Goal: Task Accomplishment & Management: Manage account settings

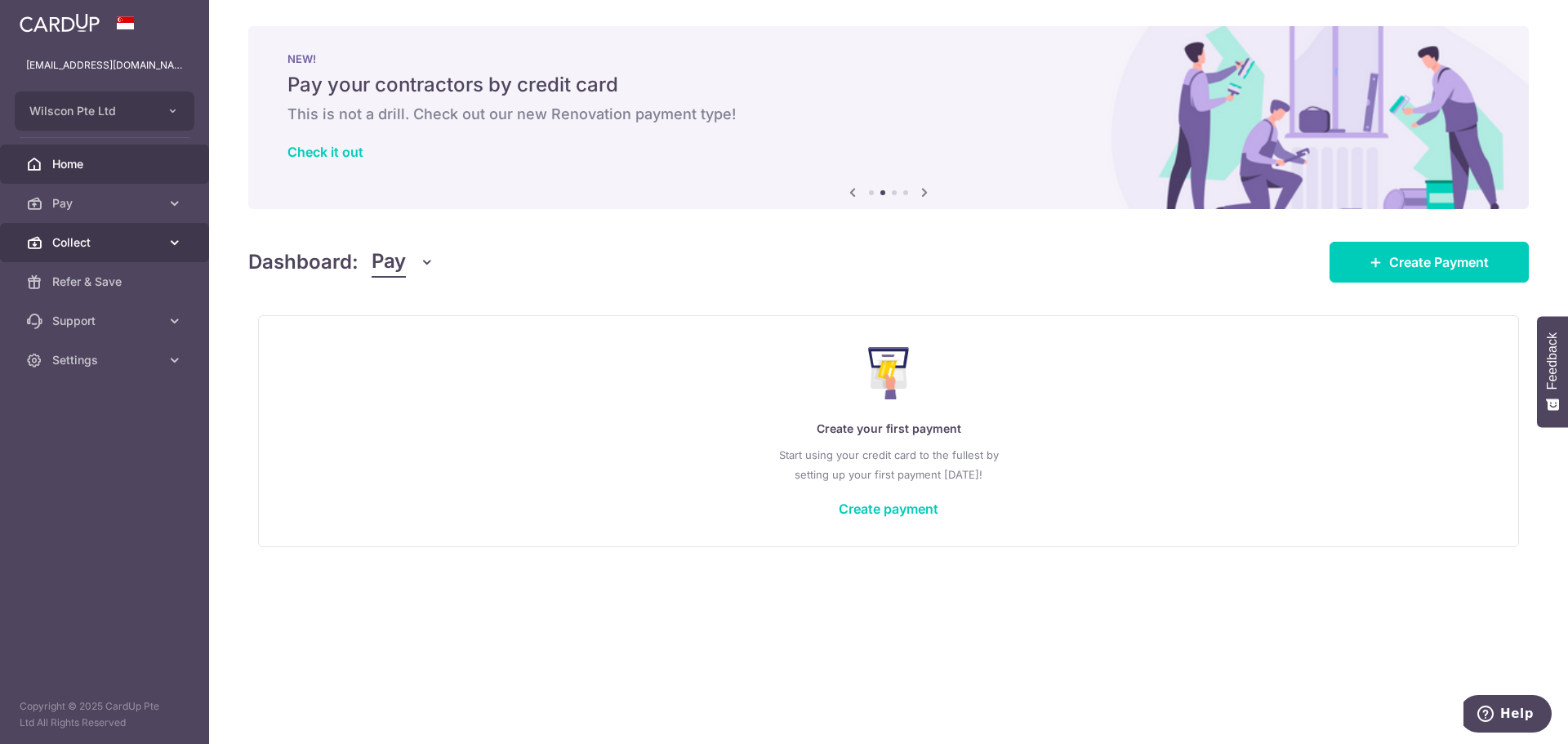
click at [168, 239] on icon at bounding box center [175, 243] width 17 height 17
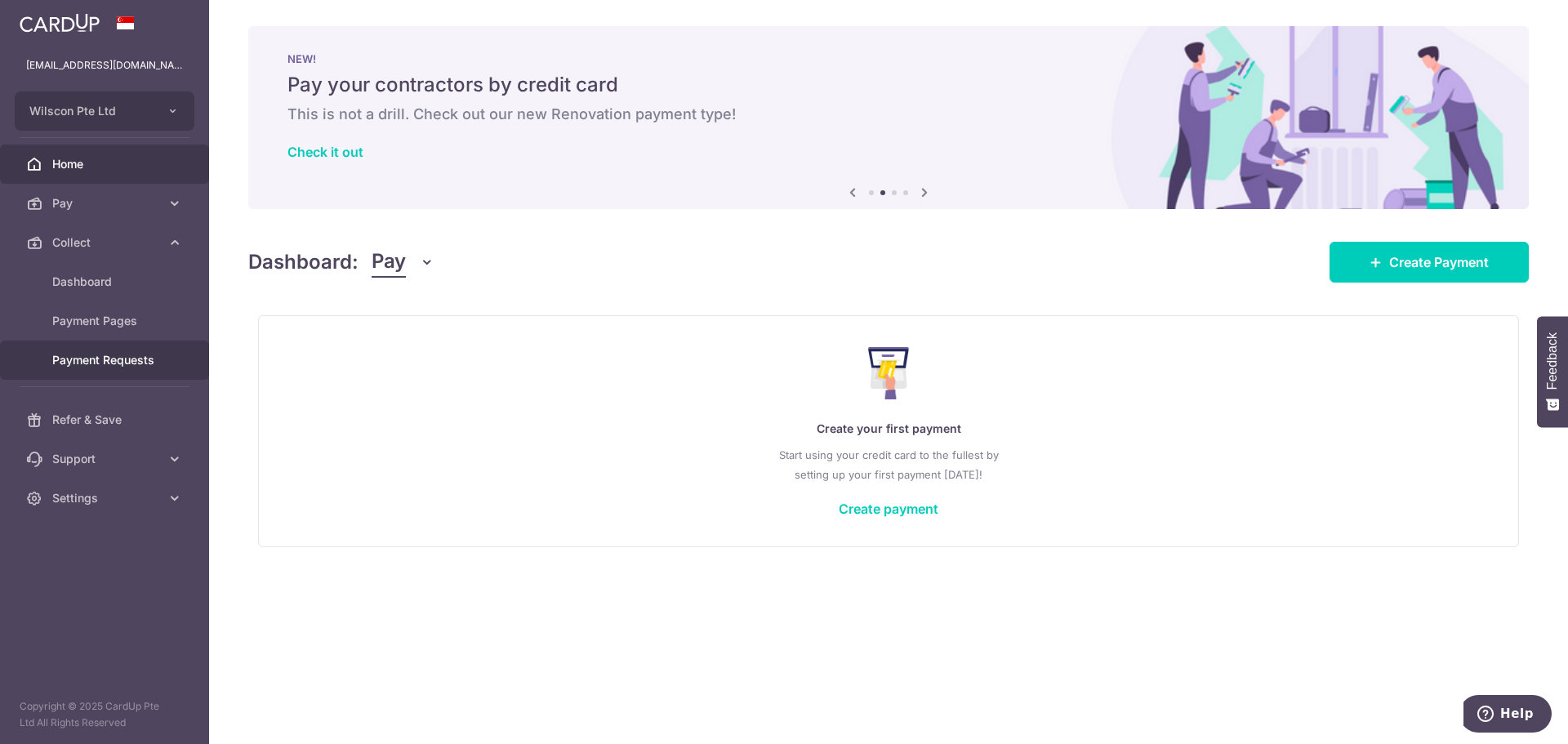
click at [133, 341] on link "Payment Requests" at bounding box center [104, 359] width 209 height 39
click at [152, 369] on link "Payment Requests" at bounding box center [104, 359] width 209 height 39
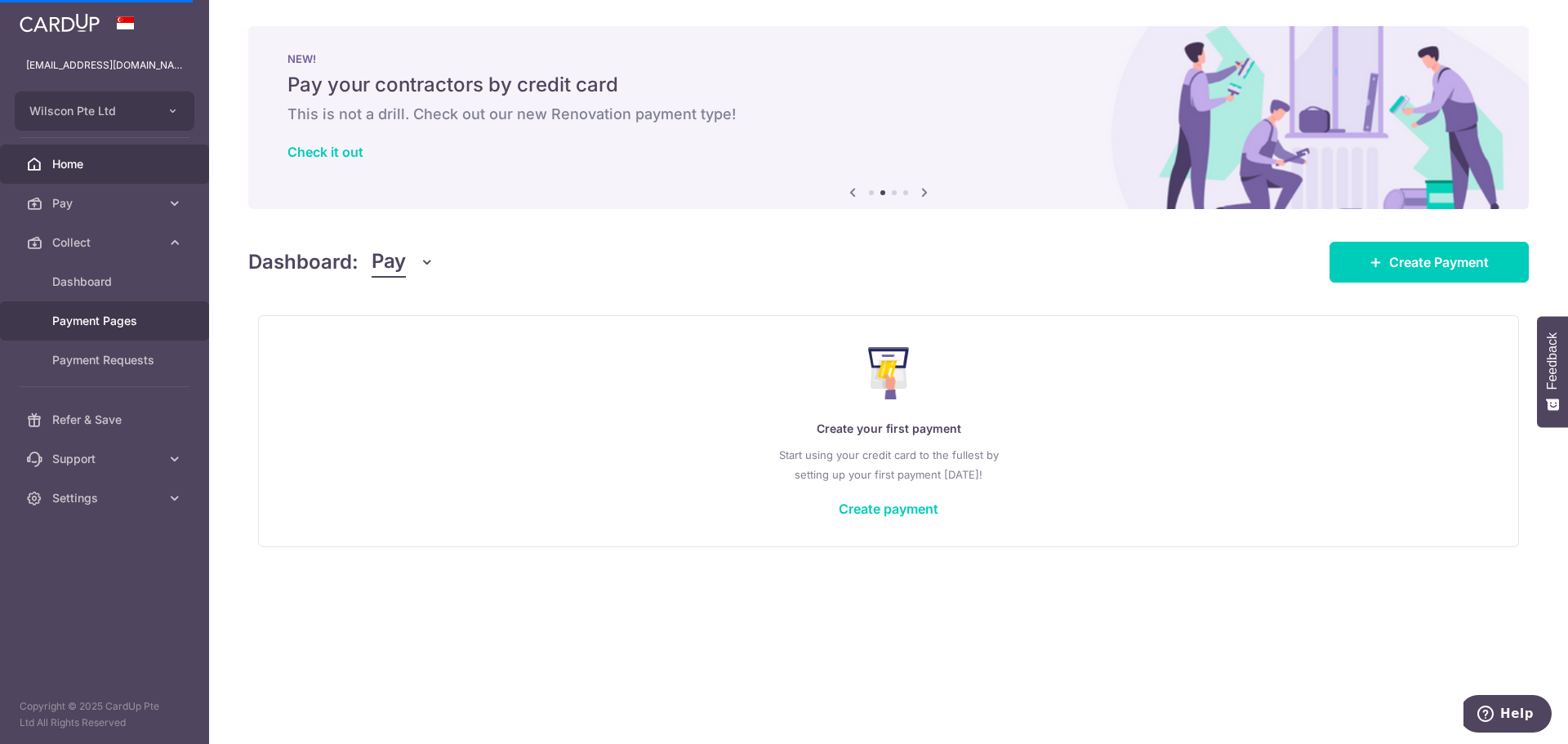
click at [144, 321] on span "Payment Pages" at bounding box center [106, 321] width 108 height 17
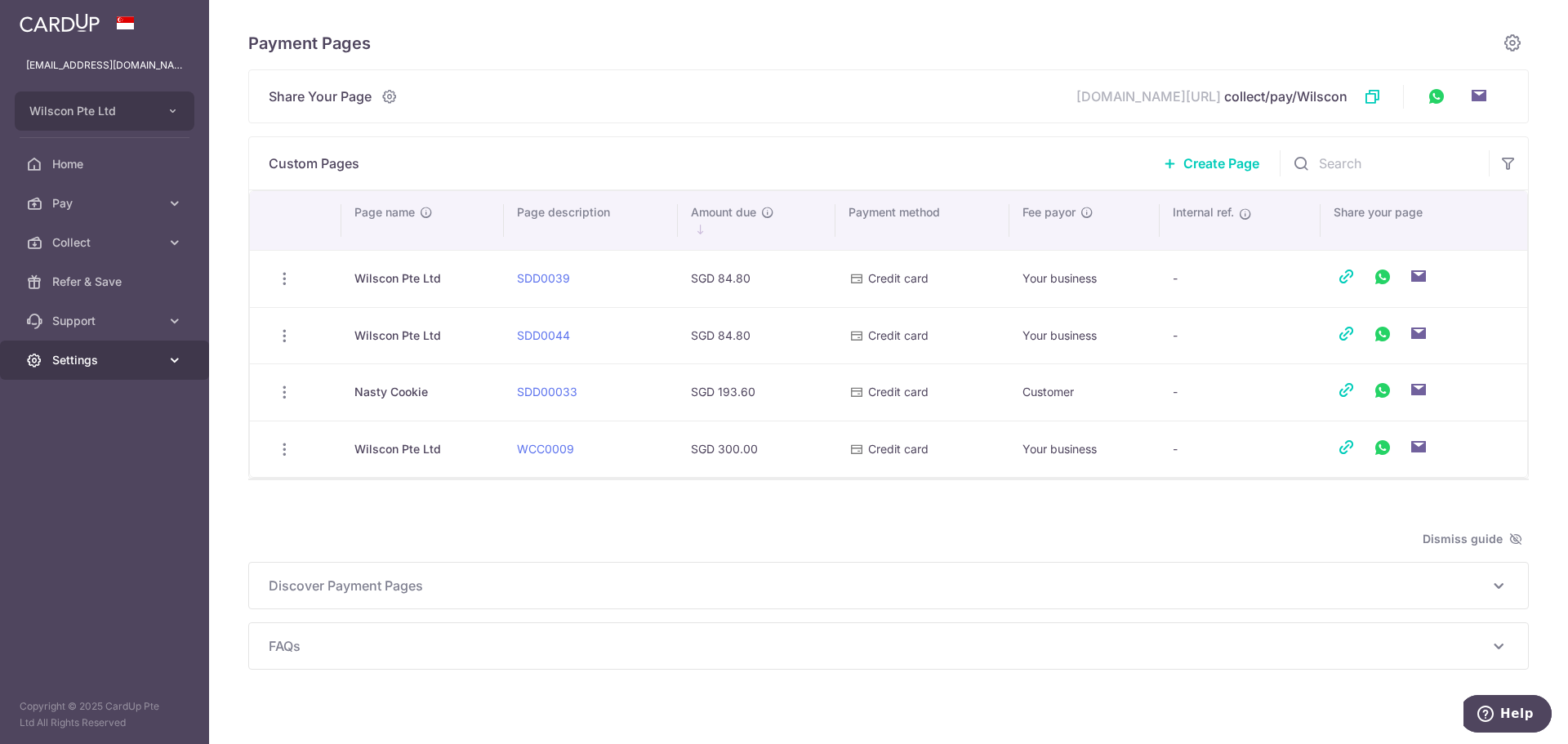
click at [144, 353] on span "Settings" at bounding box center [106, 360] width 108 height 17
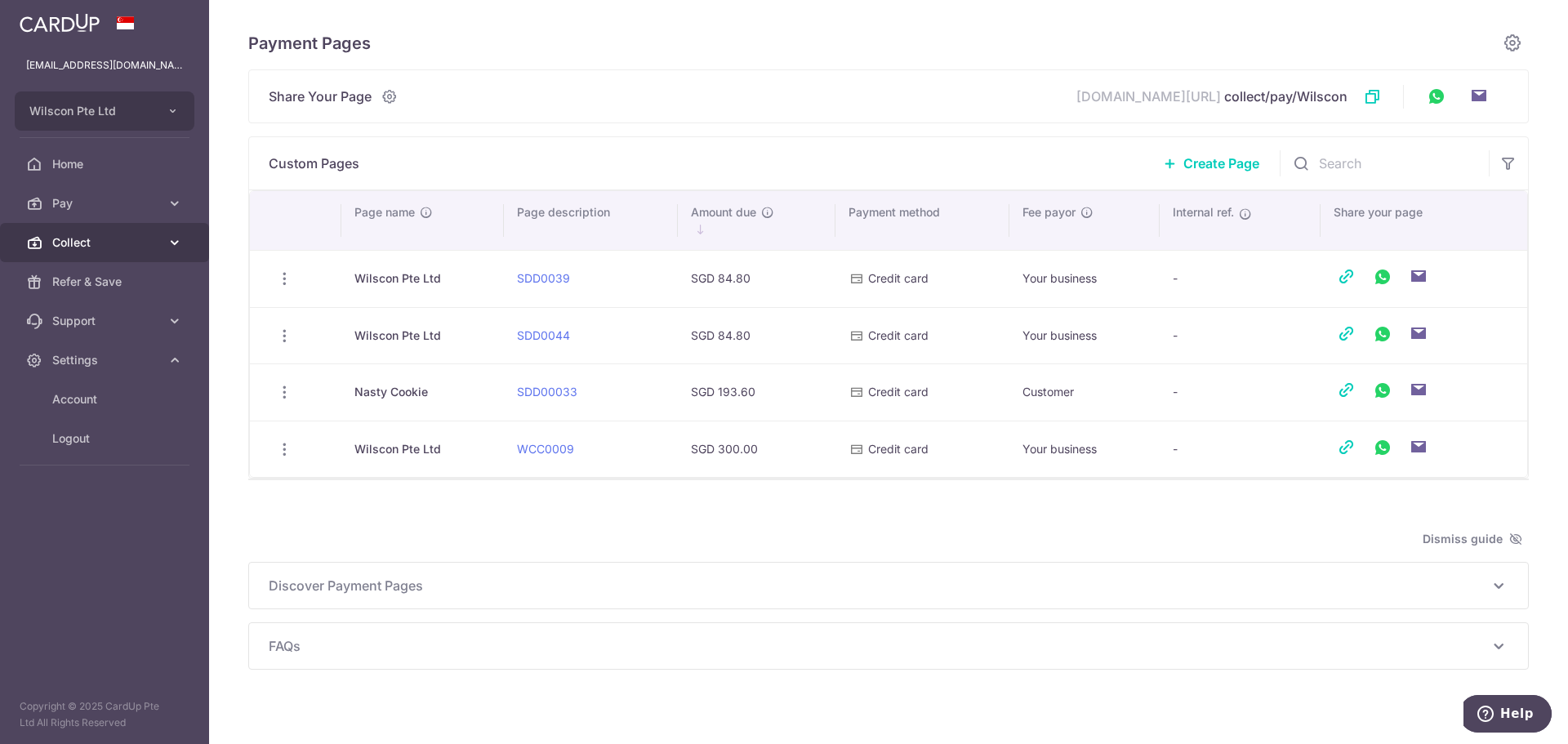
click at [183, 246] on link "Collect" at bounding box center [104, 242] width 209 height 39
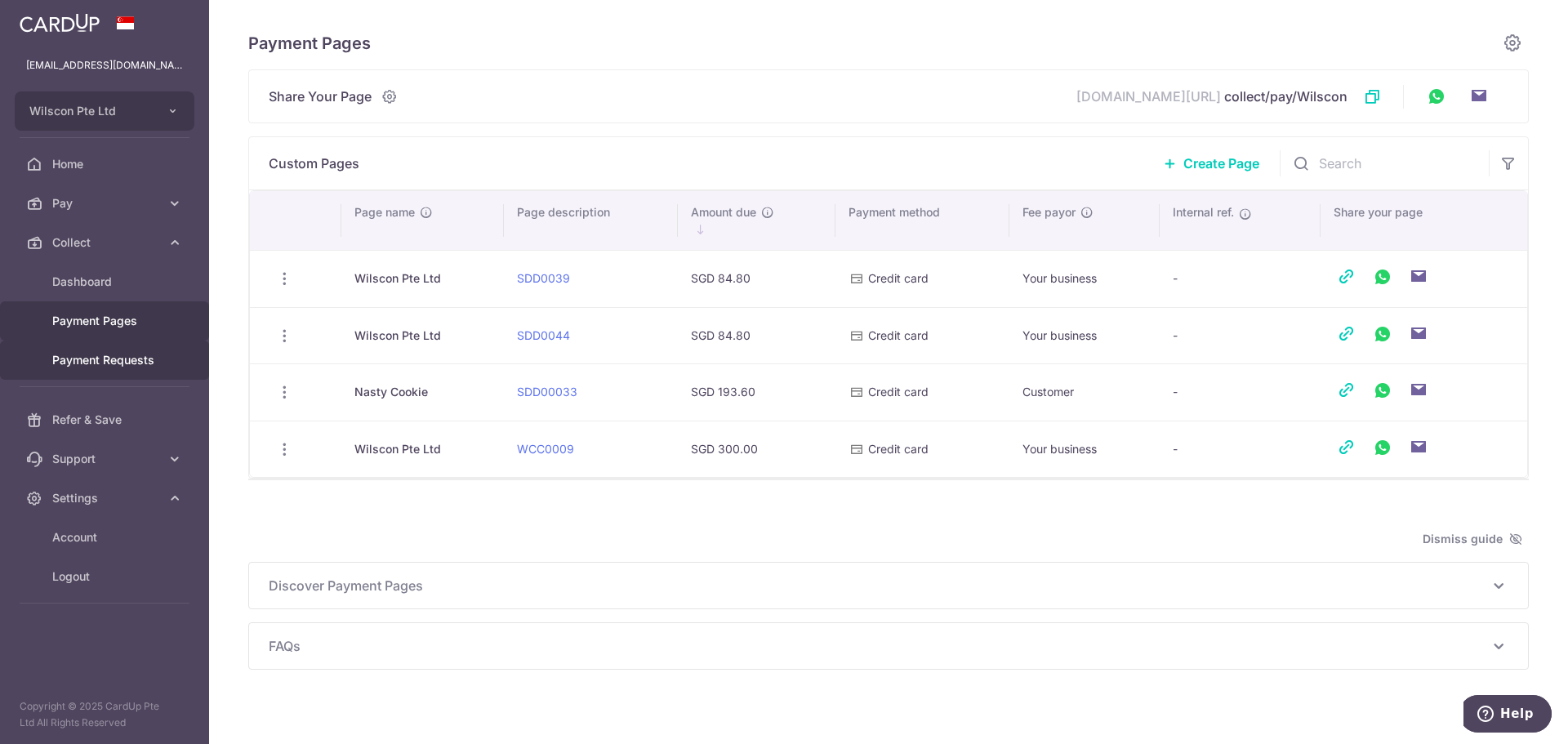
click at [136, 359] on span "Payment Requests" at bounding box center [106, 360] width 108 height 17
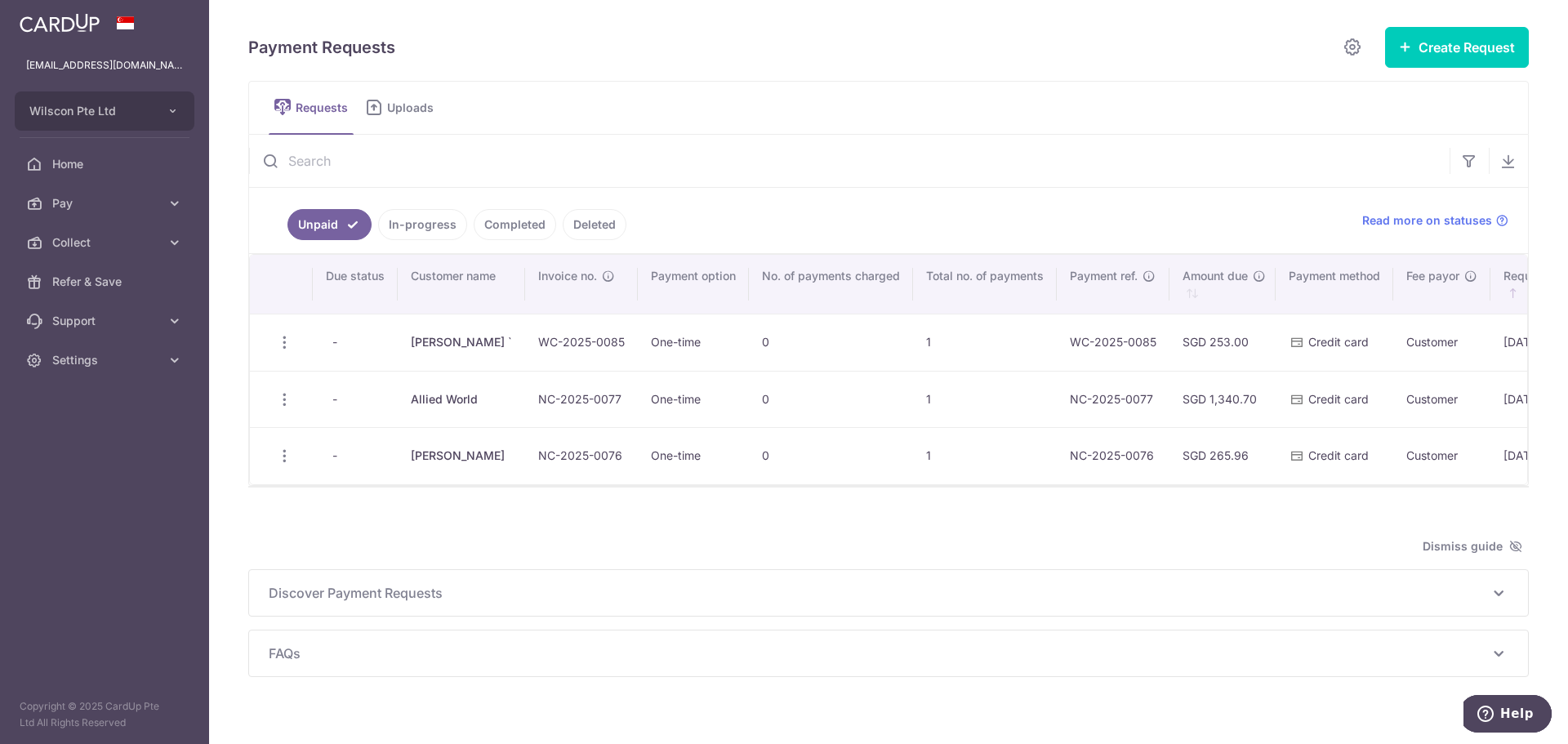
click at [438, 232] on link "In-progress" at bounding box center [422, 224] width 89 height 31
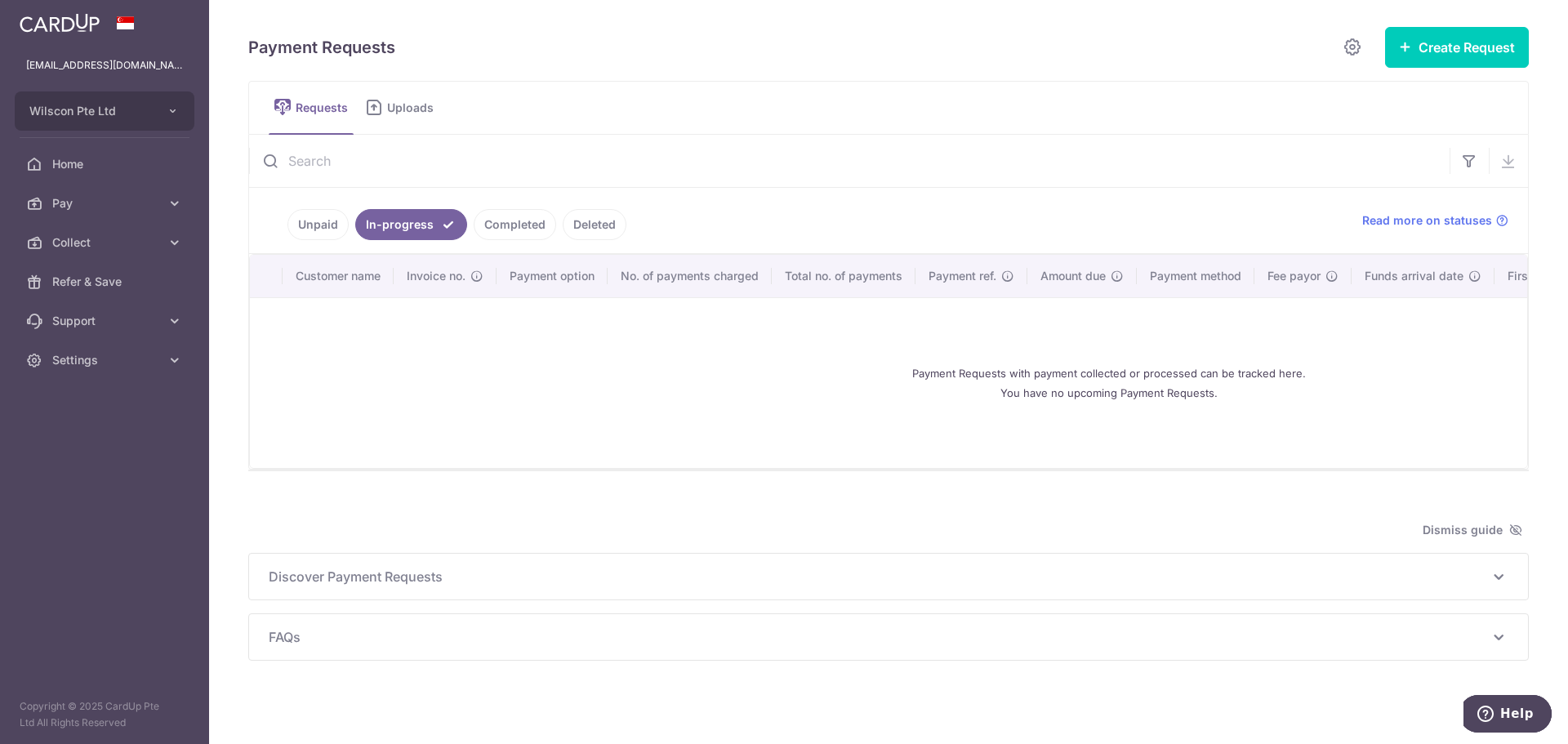
click at [506, 237] on link "Completed" at bounding box center [515, 224] width 83 height 31
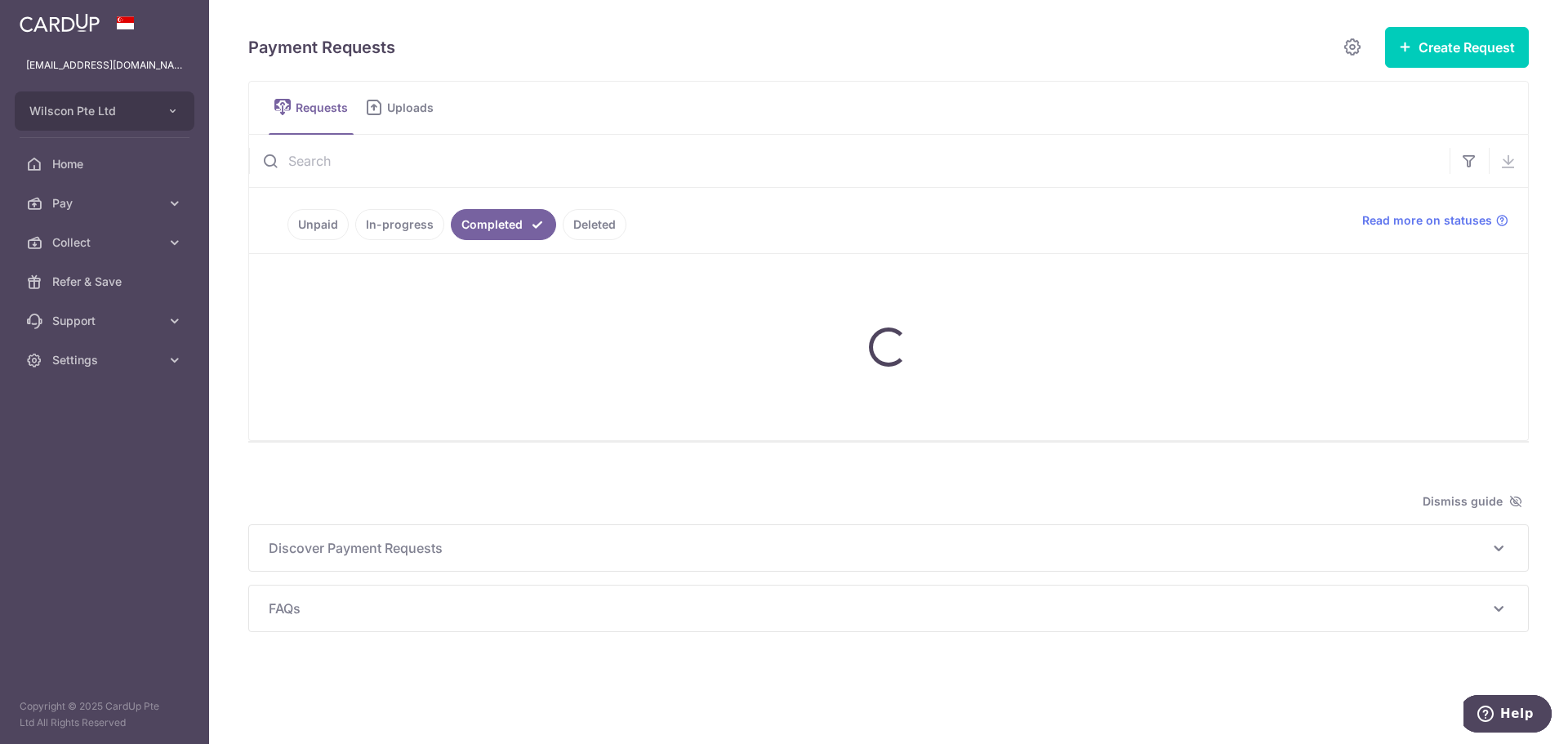
click at [590, 239] on link "Deleted" at bounding box center [595, 224] width 63 height 31
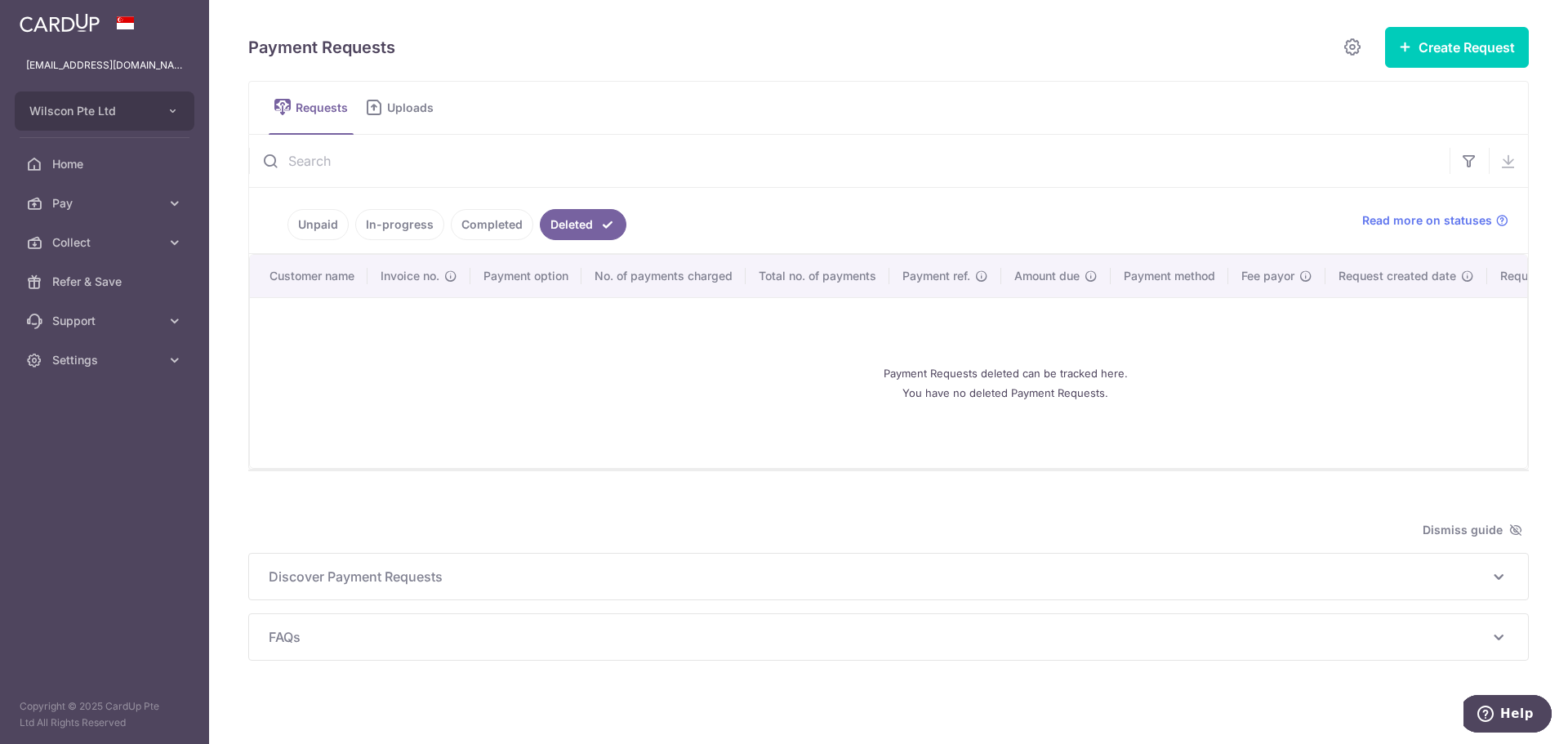
click at [490, 236] on link "Completed" at bounding box center [491, 224] width 83 height 31
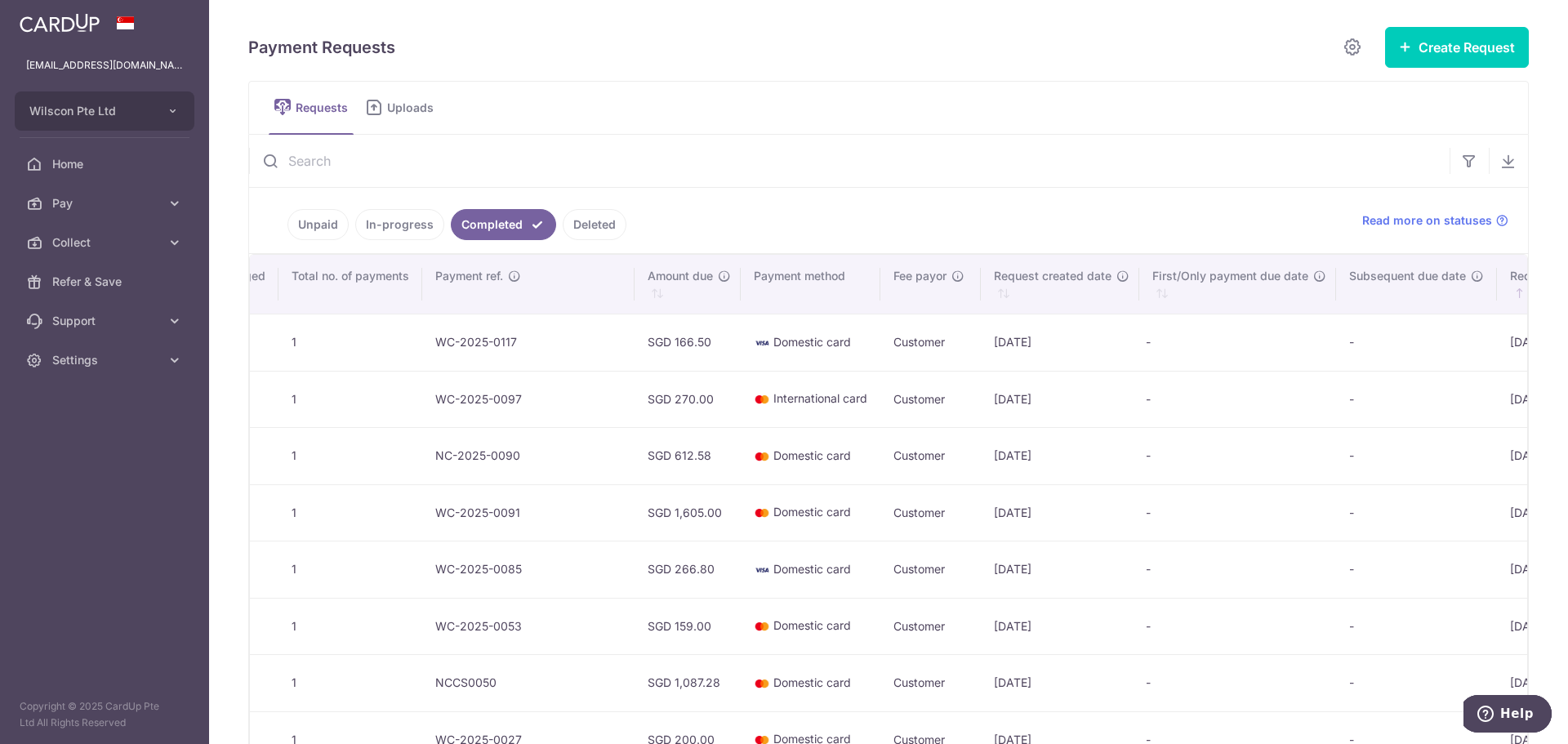
scroll to position [0, 852]
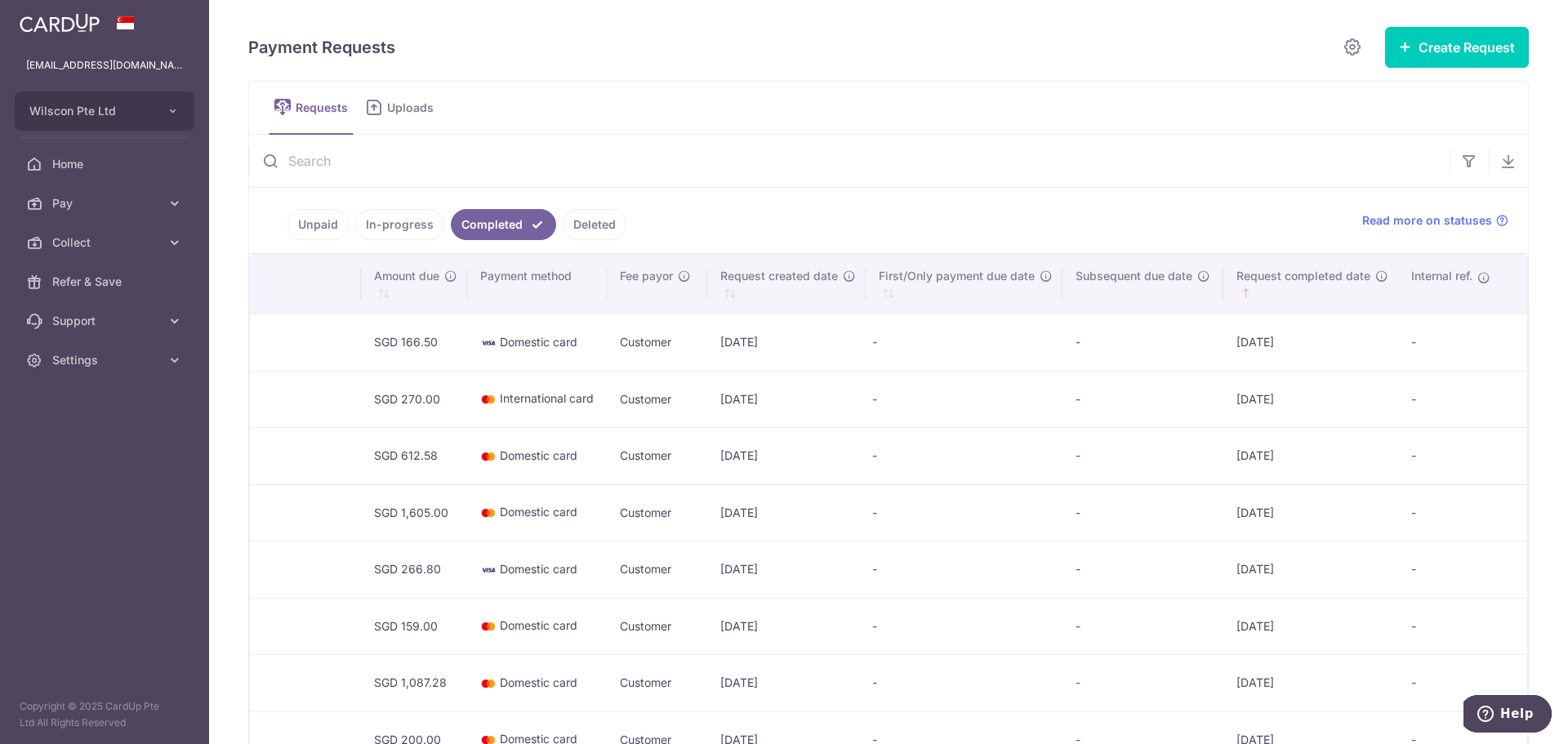
drag, startPoint x: 1475, startPoint y: 340, endPoint x: 1547, endPoint y: 330, distance: 72.7
click at [1547, 330] on div "Payment Requests Create Request Single Request Multiple Requests Requests Uploa…" at bounding box center [888, 372] width 1359 height 744
click at [1283, 334] on td "[DATE]" at bounding box center [1311, 342] width 175 height 58
click at [986, 342] on td "-" at bounding box center [964, 342] width 197 height 58
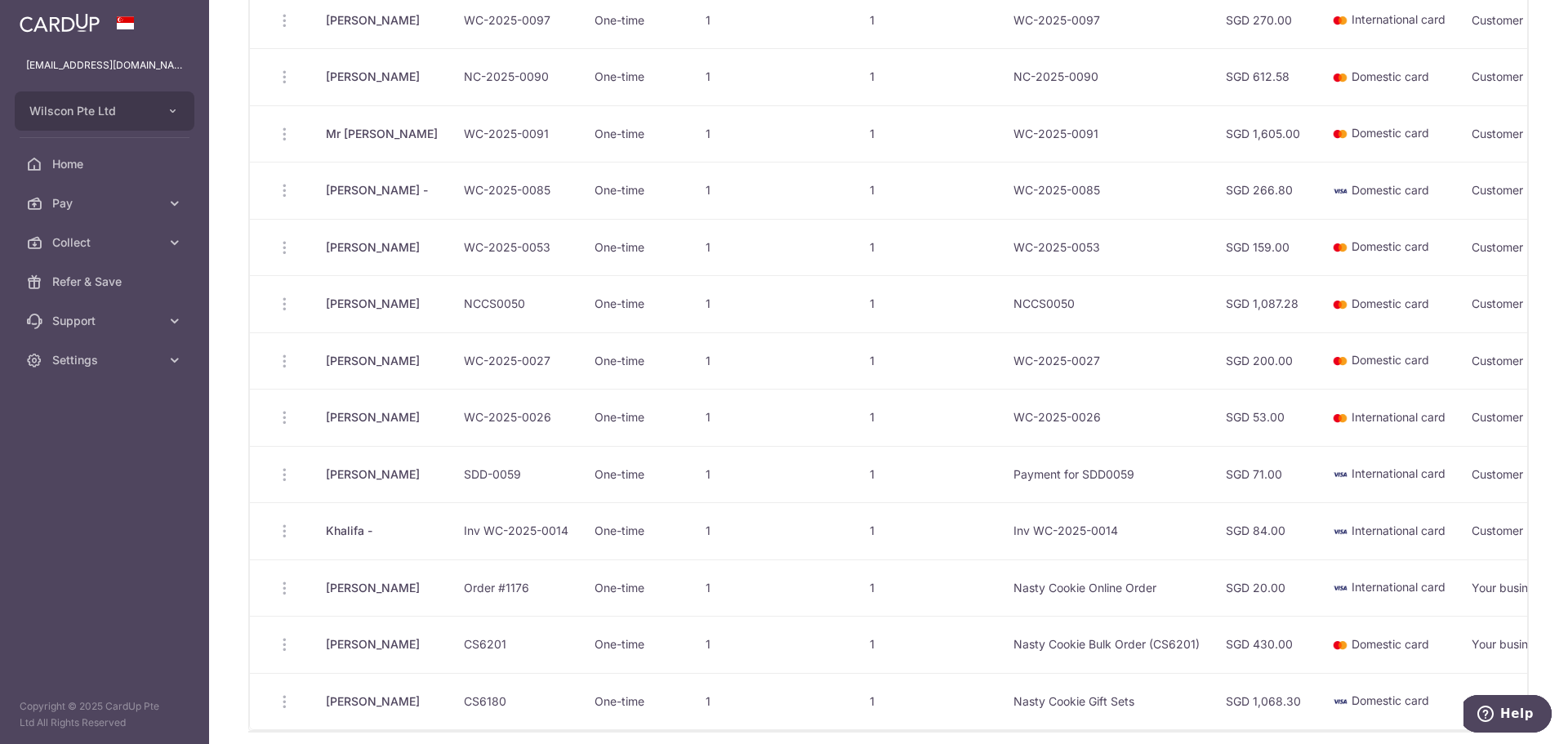
scroll to position [163, 0]
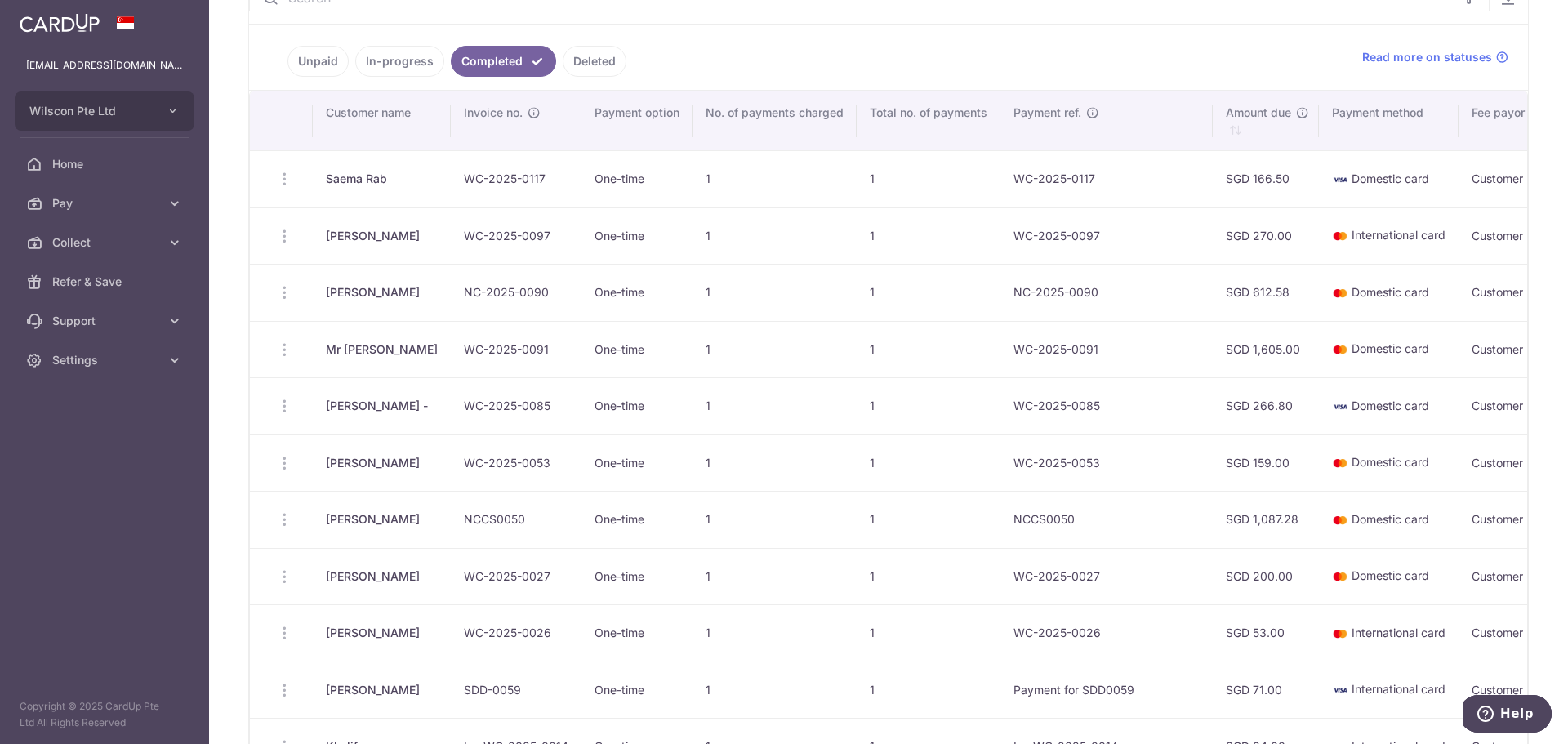
click at [279, 173] on td at bounding box center [281, 178] width 63 height 58
click at [270, 179] on td at bounding box center [281, 178] width 63 height 58
click at [282, 178] on td at bounding box center [281, 178] width 63 height 58
click at [288, 176] on td at bounding box center [281, 178] width 63 height 58
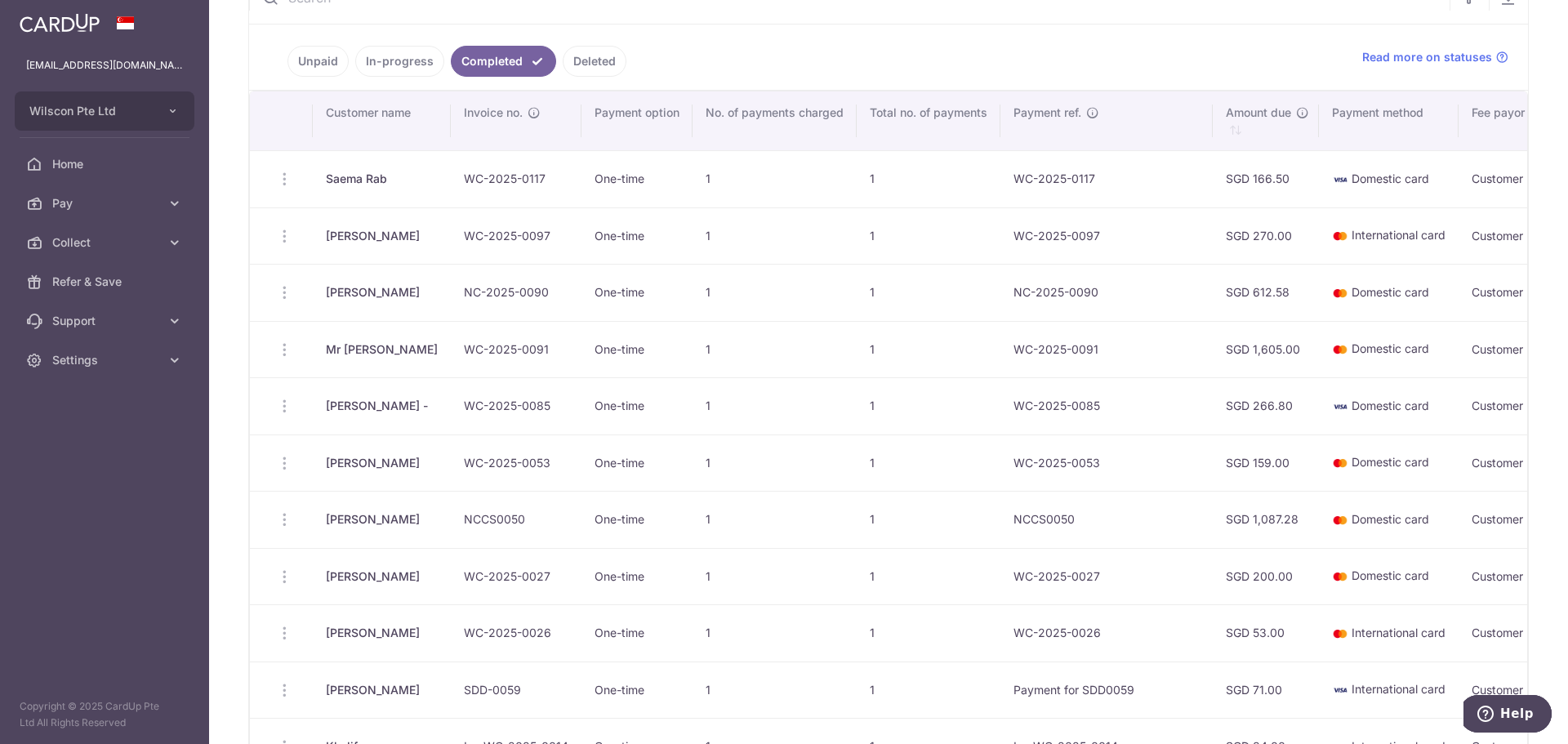
click at [288, 176] on td at bounding box center [281, 178] width 63 height 58
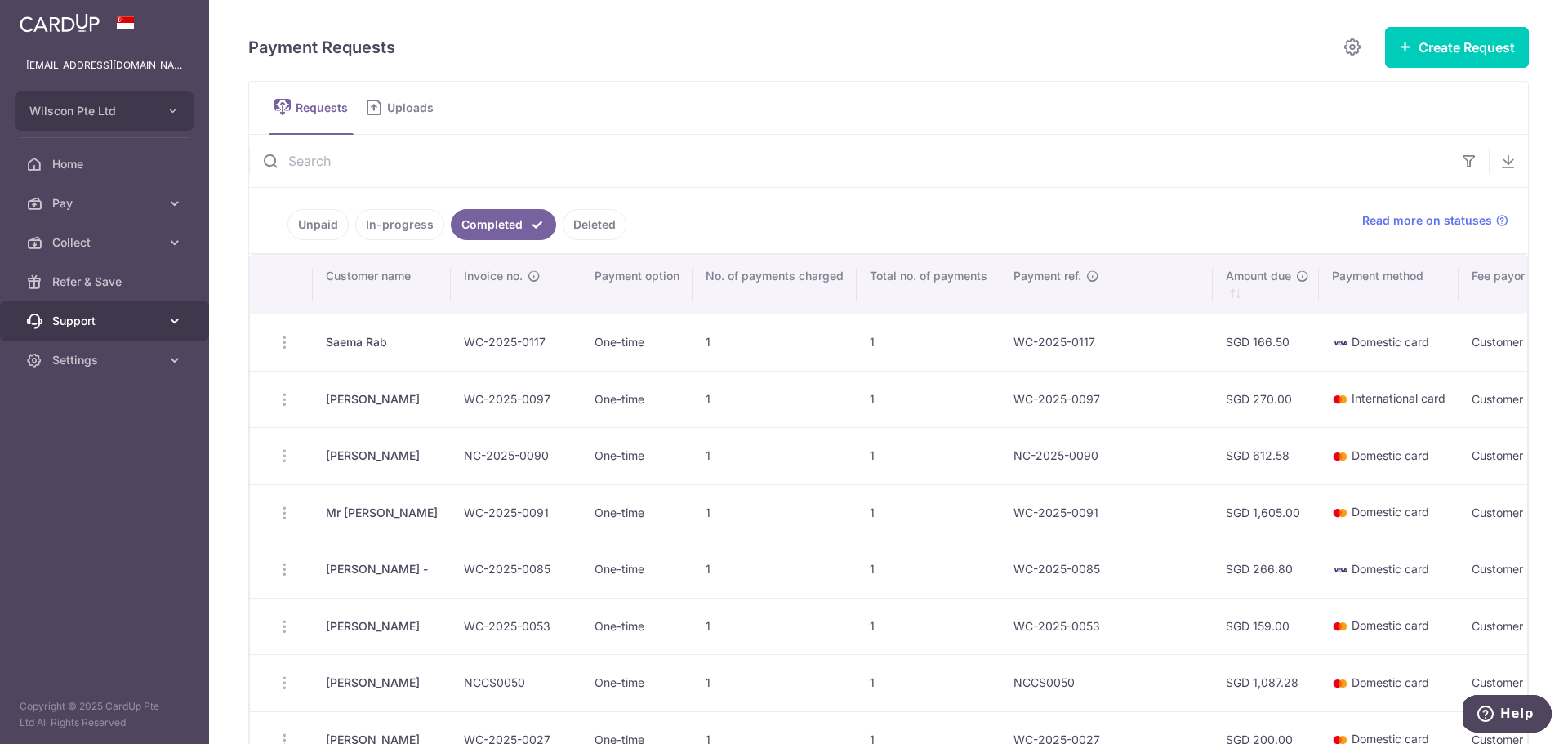
click at [118, 319] on span "Support" at bounding box center [106, 321] width 108 height 17
click at [1336, 50] on link at bounding box center [1352, 47] width 33 height 33
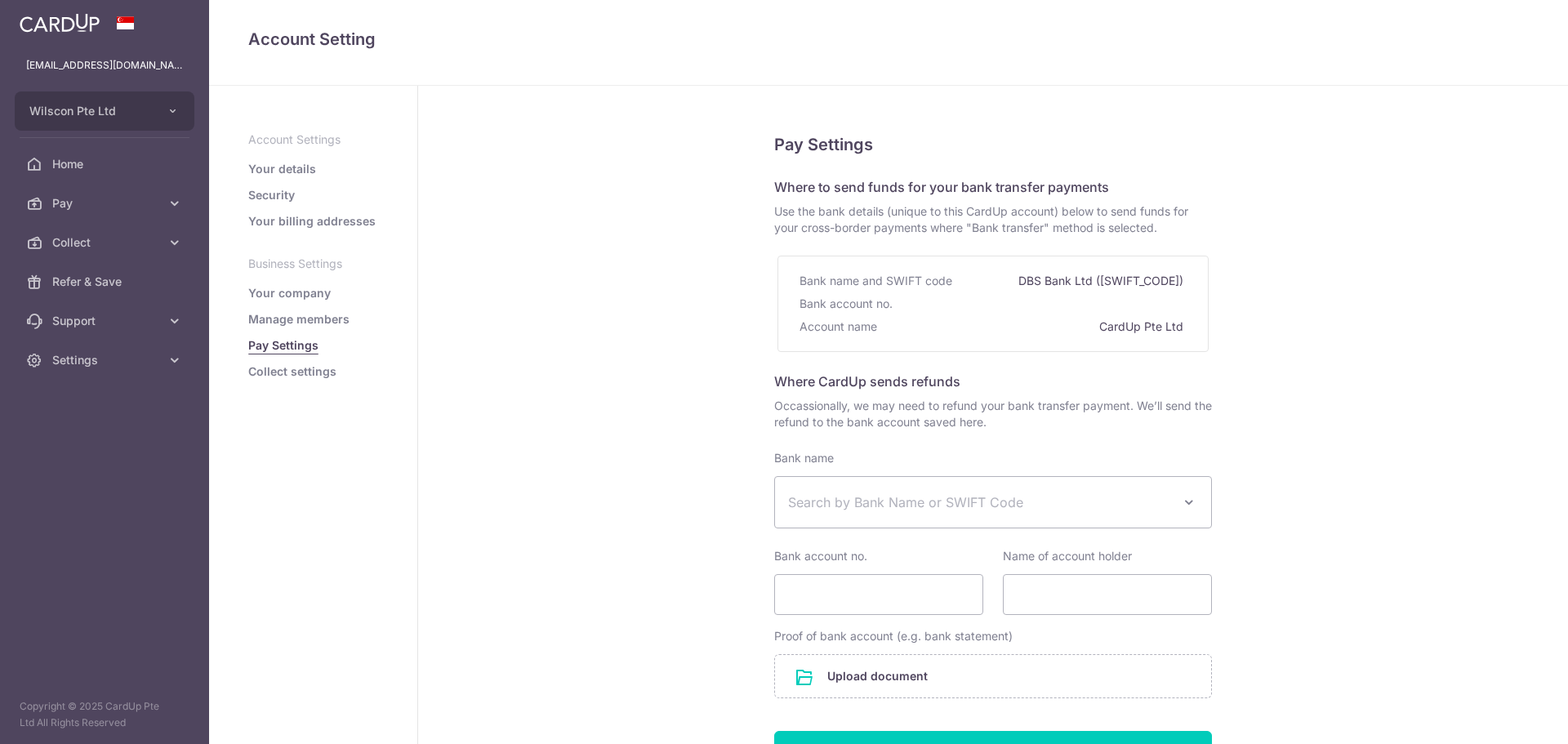
select select
click at [291, 299] on link "Your company" at bounding box center [289, 294] width 83 height 17
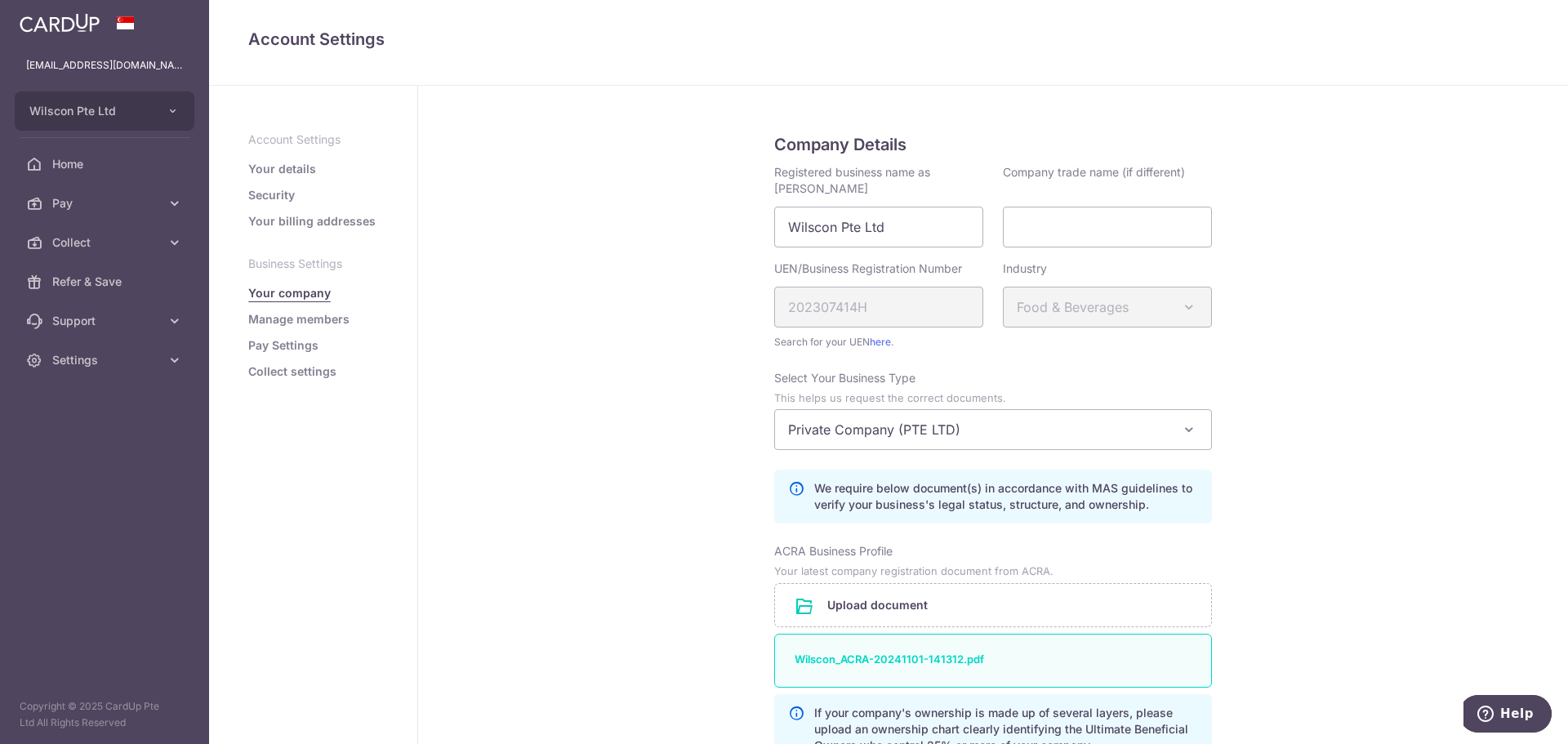
click at [286, 338] on link "Pay Settings" at bounding box center [284, 345] width 70 height 17
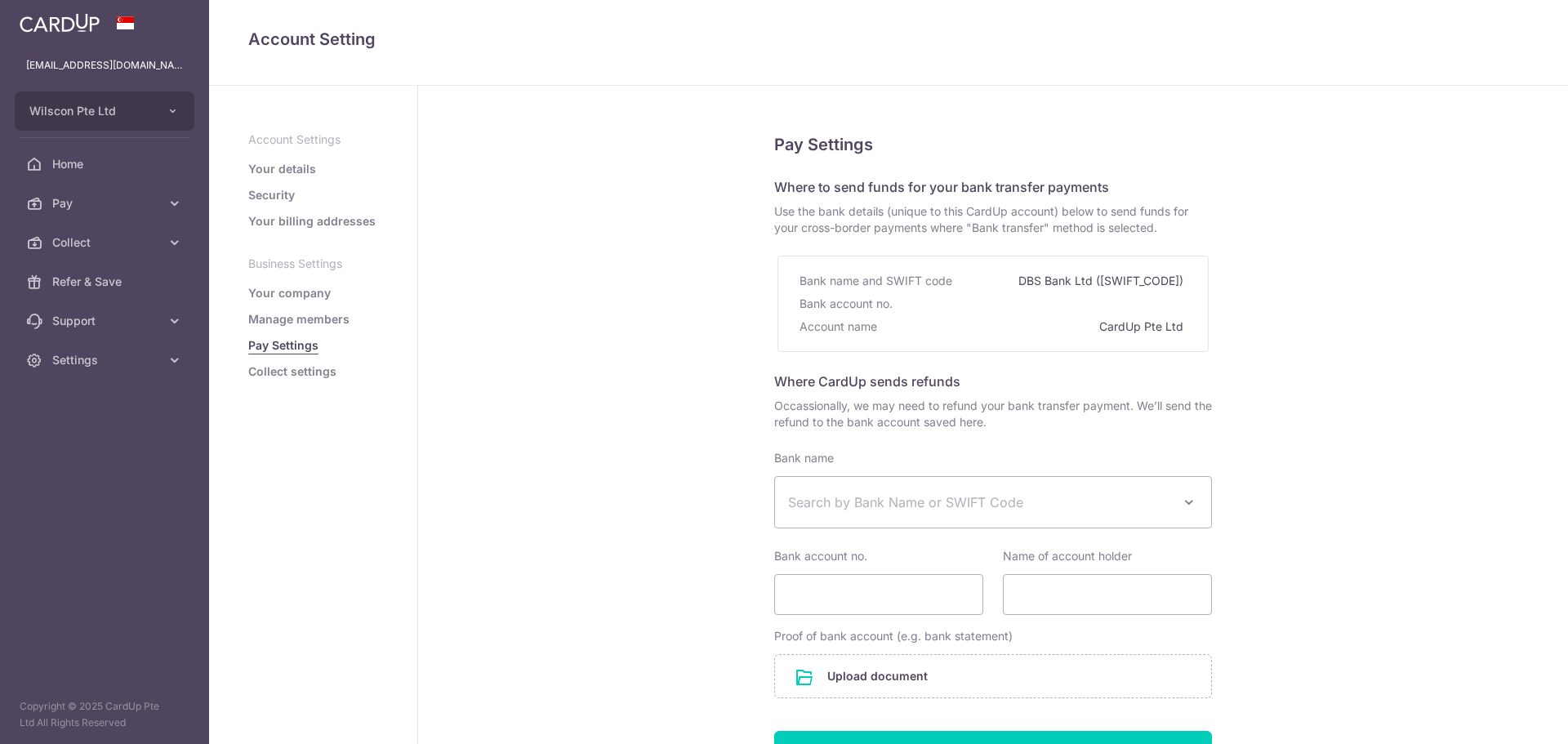
select select
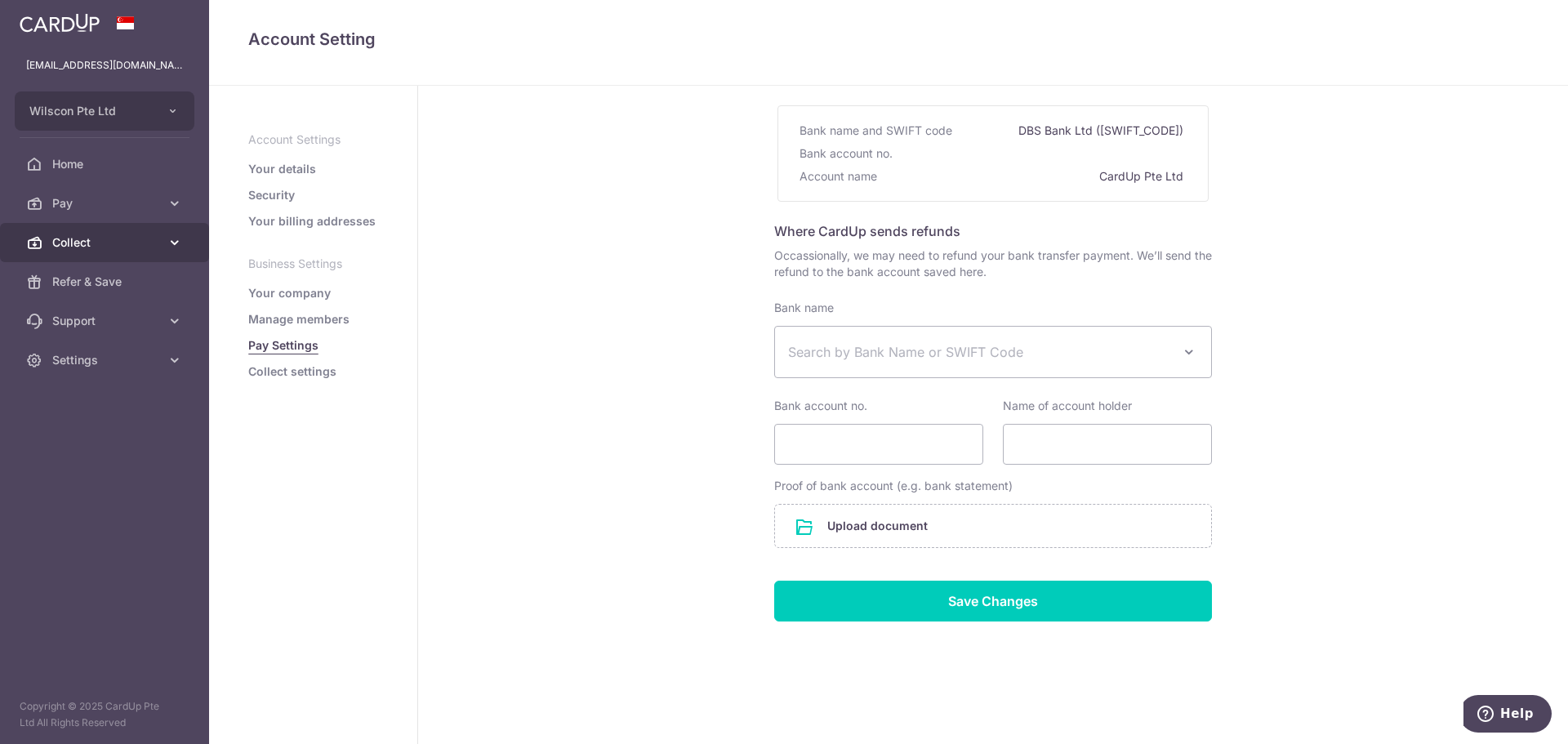
click at [151, 241] on span "Collect" at bounding box center [106, 243] width 108 height 17
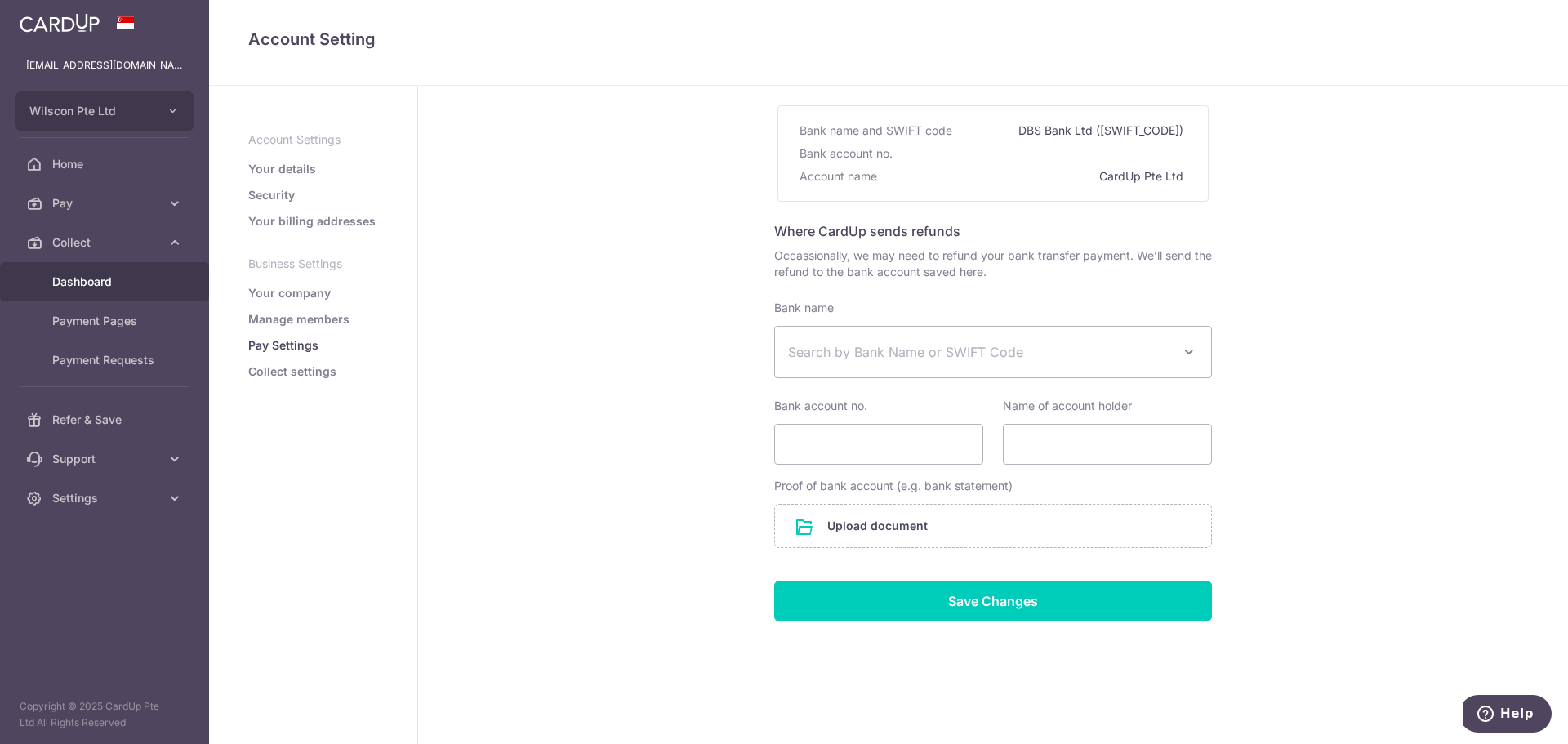
click at [137, 296] on link "Dashboard" at bounding box center [104, 281] width 209 height 39
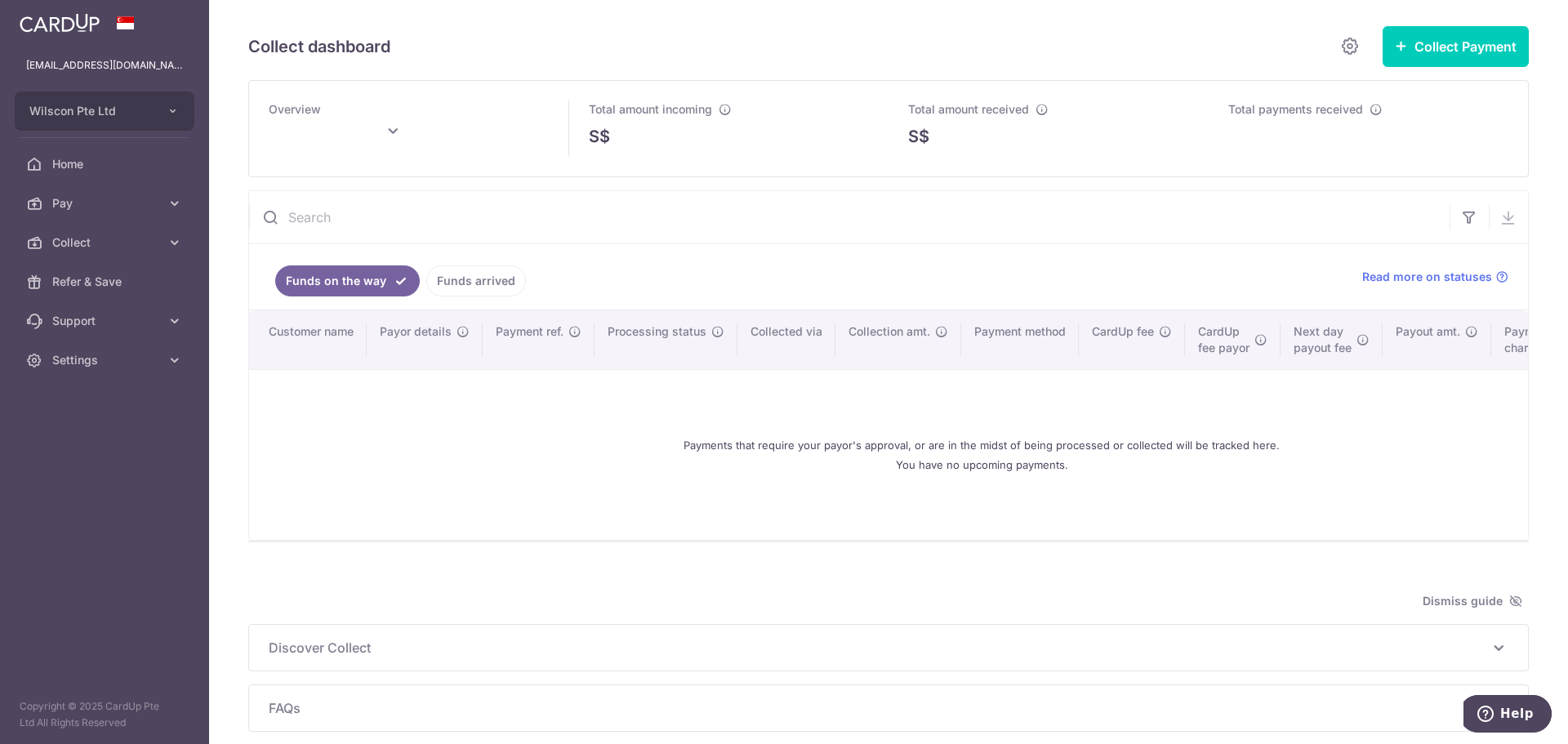
click at [517, 279] on link "Funds arrived" at bounding box center [475, 280] width 99 height 31
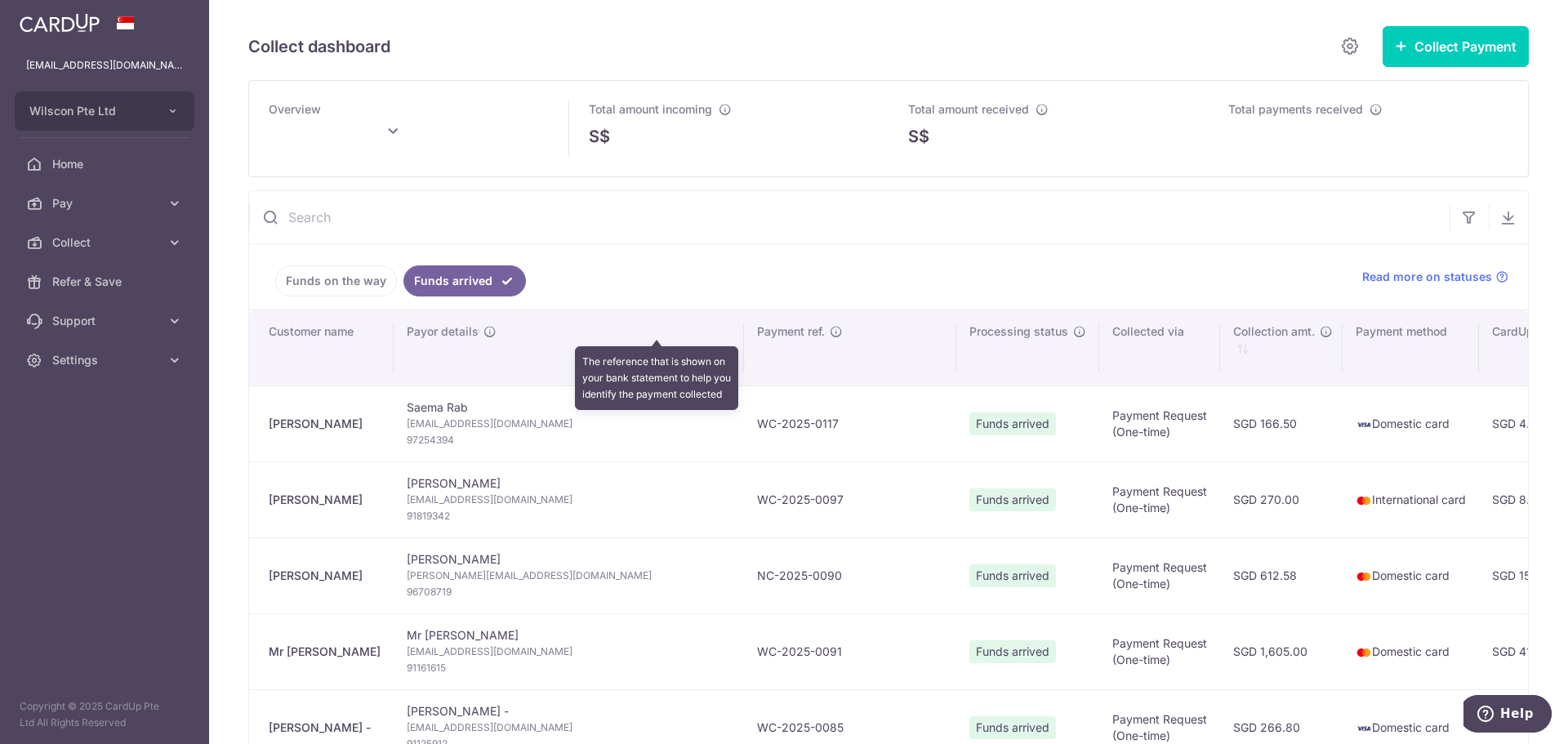
click at [830, 329] on icon "\a \a Payment ref.\a \a \a" at bounding box center [837, 332] width 13 height 13
click at [744, 424] on td "WC-2025-0117" at bounding box center [850, 423] width 213 height 76
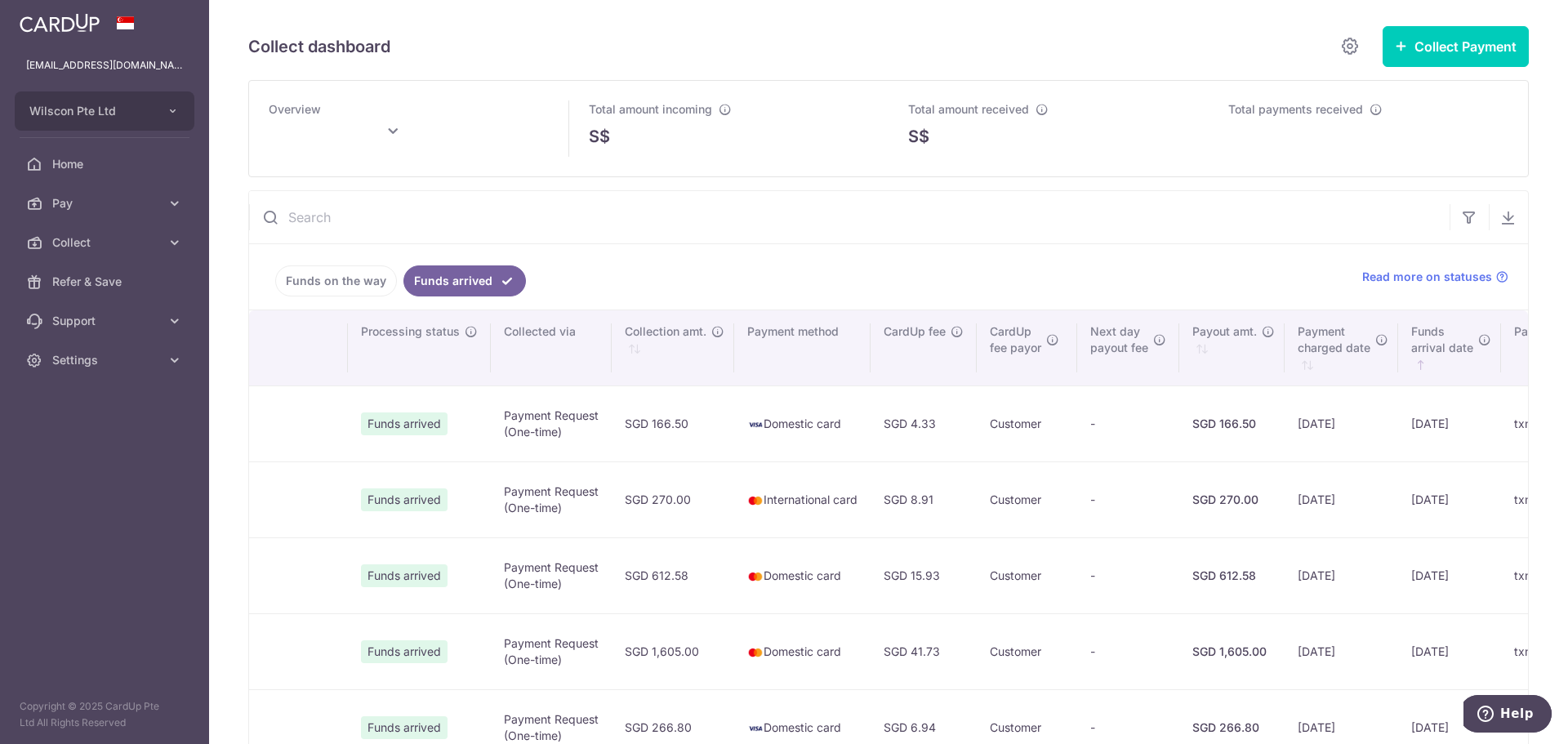
scroll to position [0, 666]
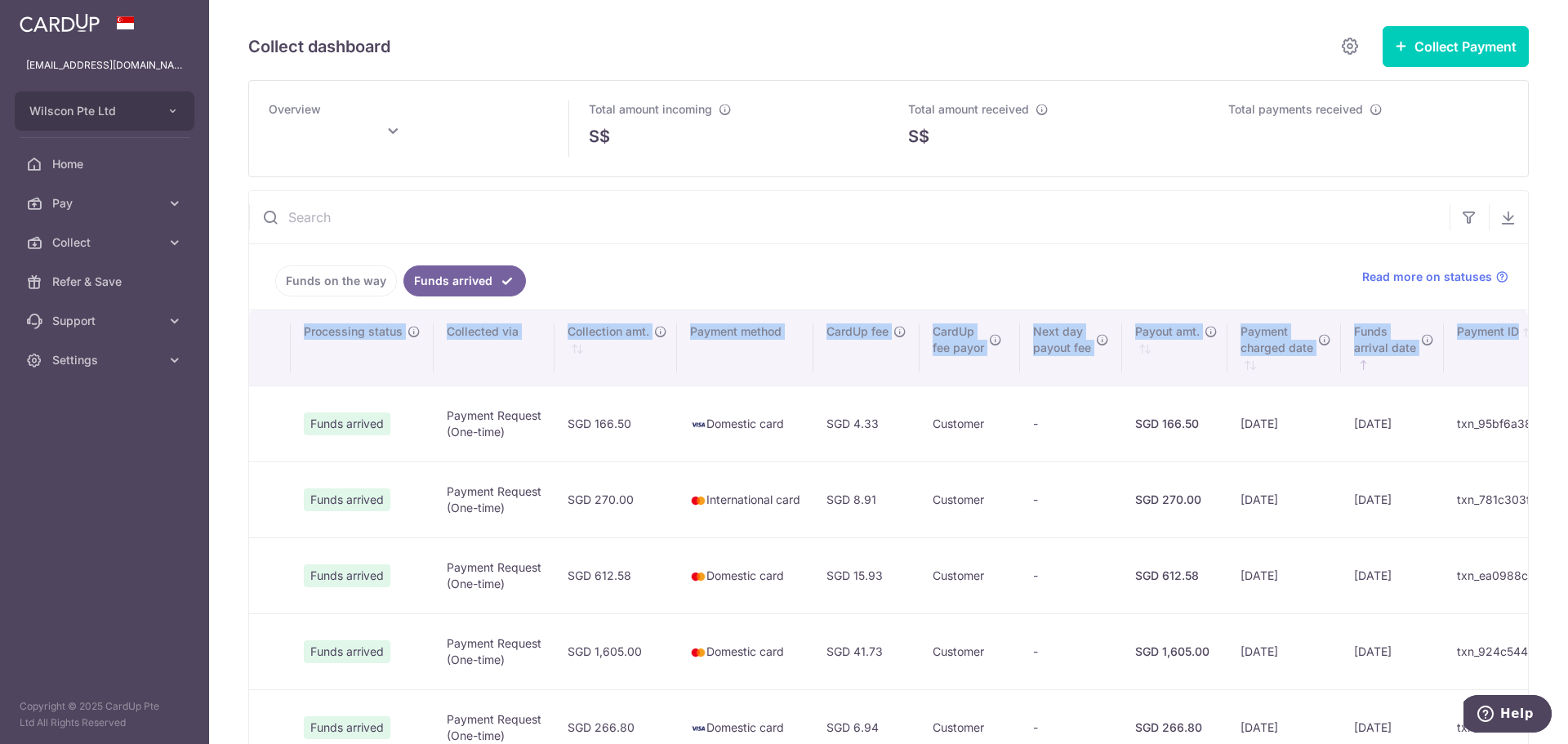
drag, startPoint x: 268, startPoint y: 422, endPoint x: 1530, endPoint y: 425, distance: 1262.0
click at [1530, 425] on div "Collect dashboard Collect Payment Create request to collect payments Custom Pay…" at bounding box center [888, 372] width 1359 height 744
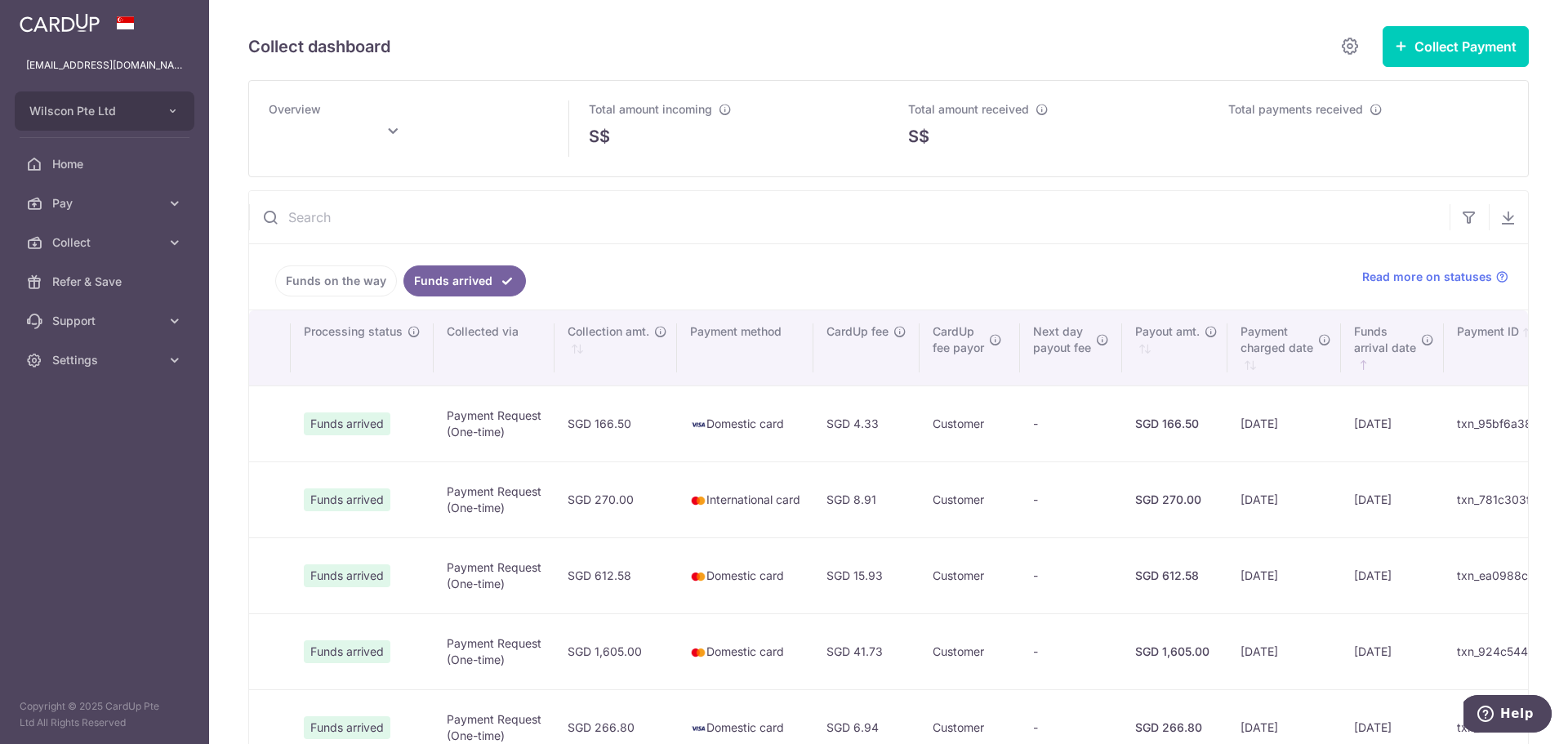
type input "September 2025"
